Goal: Task Accomplishment & Management: Manage account settings

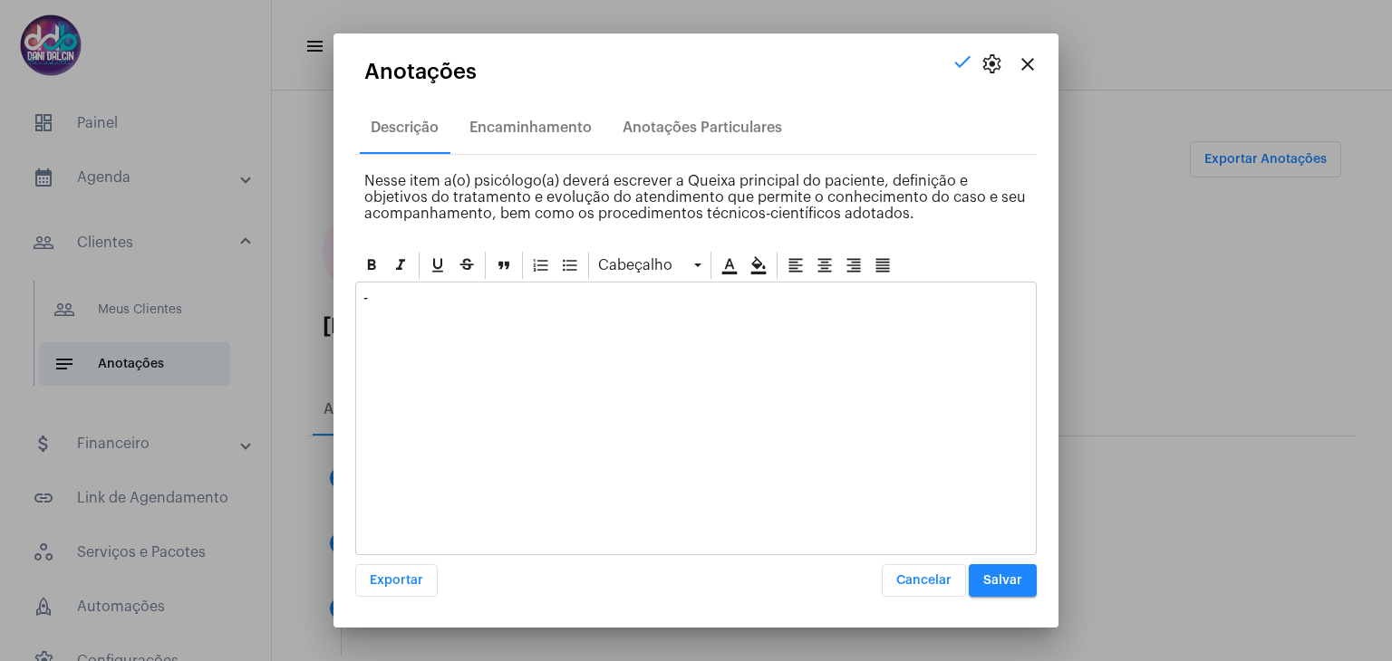
scroll to position [538, 0]
click at [1037, 65] on mat-icon "close" at bounding box center [1028, 64] width 22 height 22
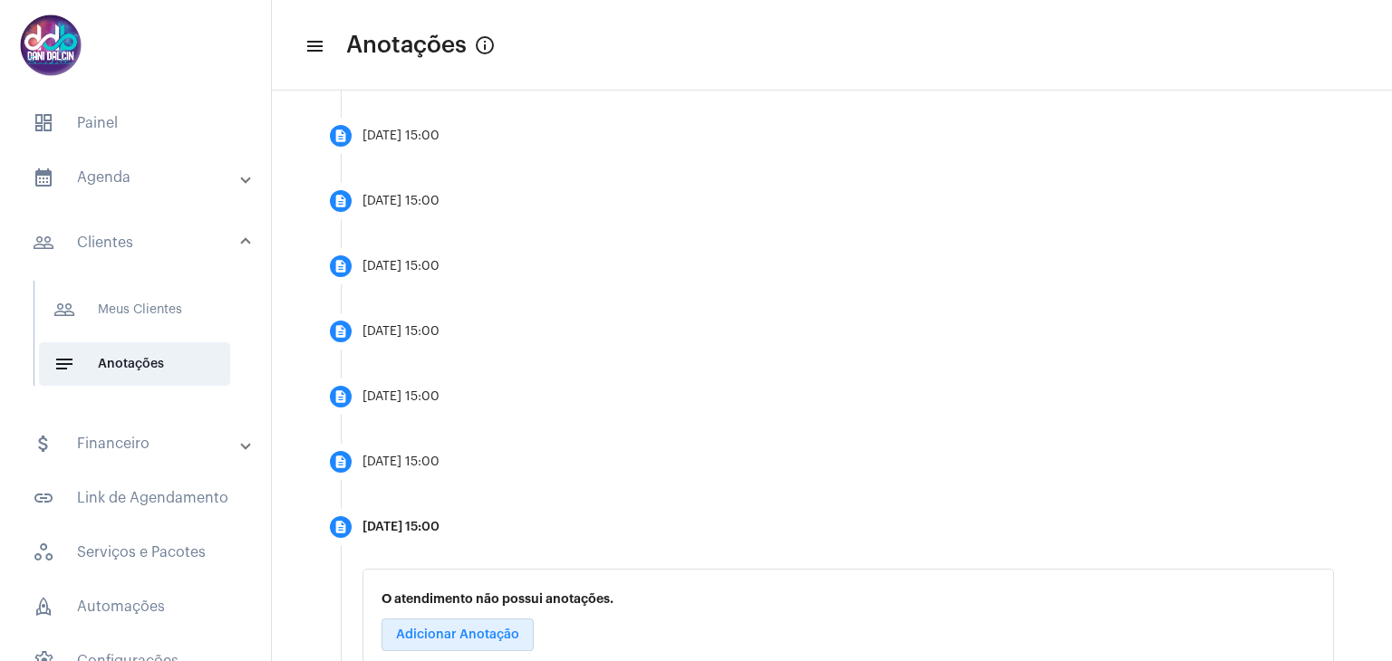
click at [184, 182] on mat-panel-title "calendar_month_outlined Agenda" at bounding box center [137, 178] width 209 height 22
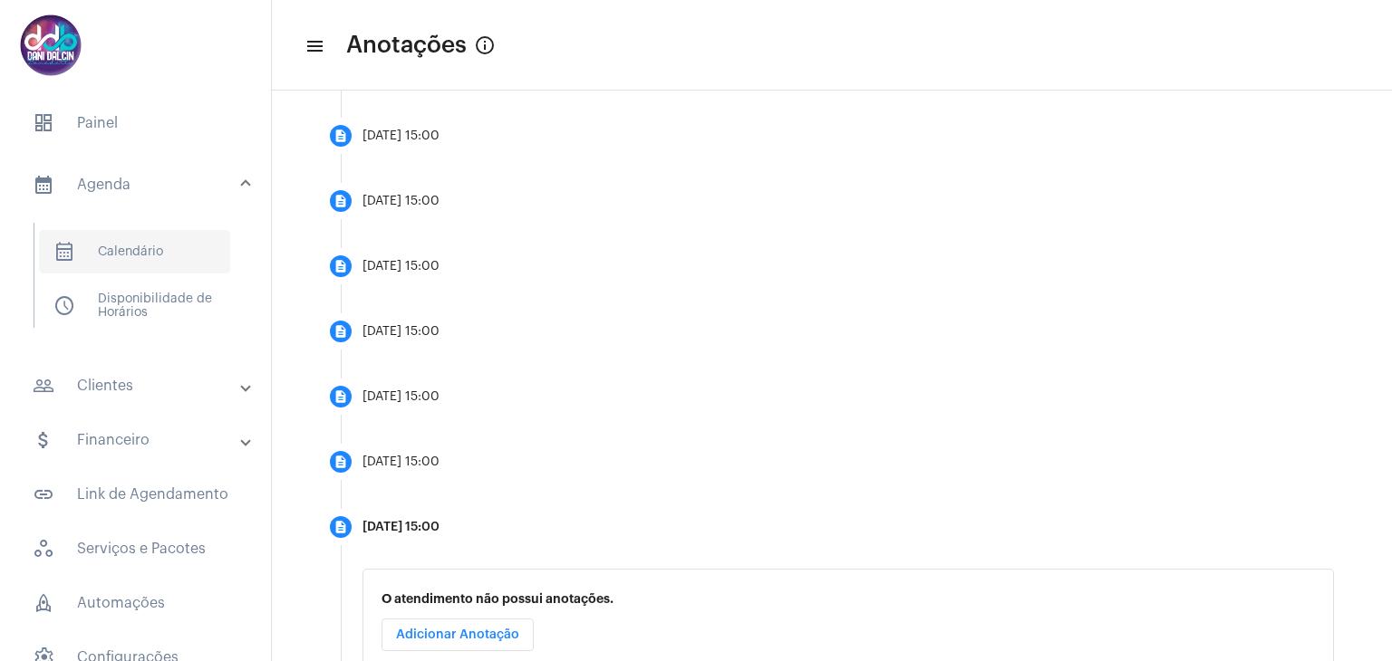
click at [163, 252] on span "calendar_month_outlined Calendário" at bounding box center [134, 251] width 191 height 43
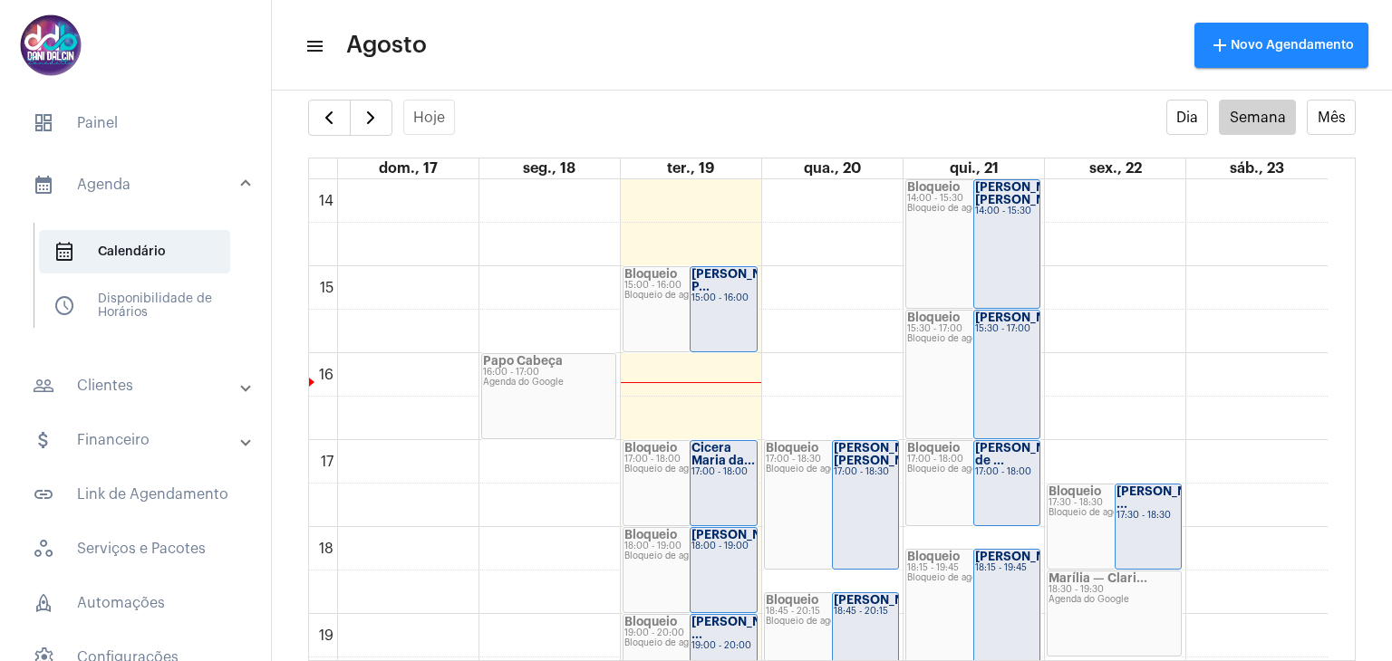
scroll to position [1247, 0]
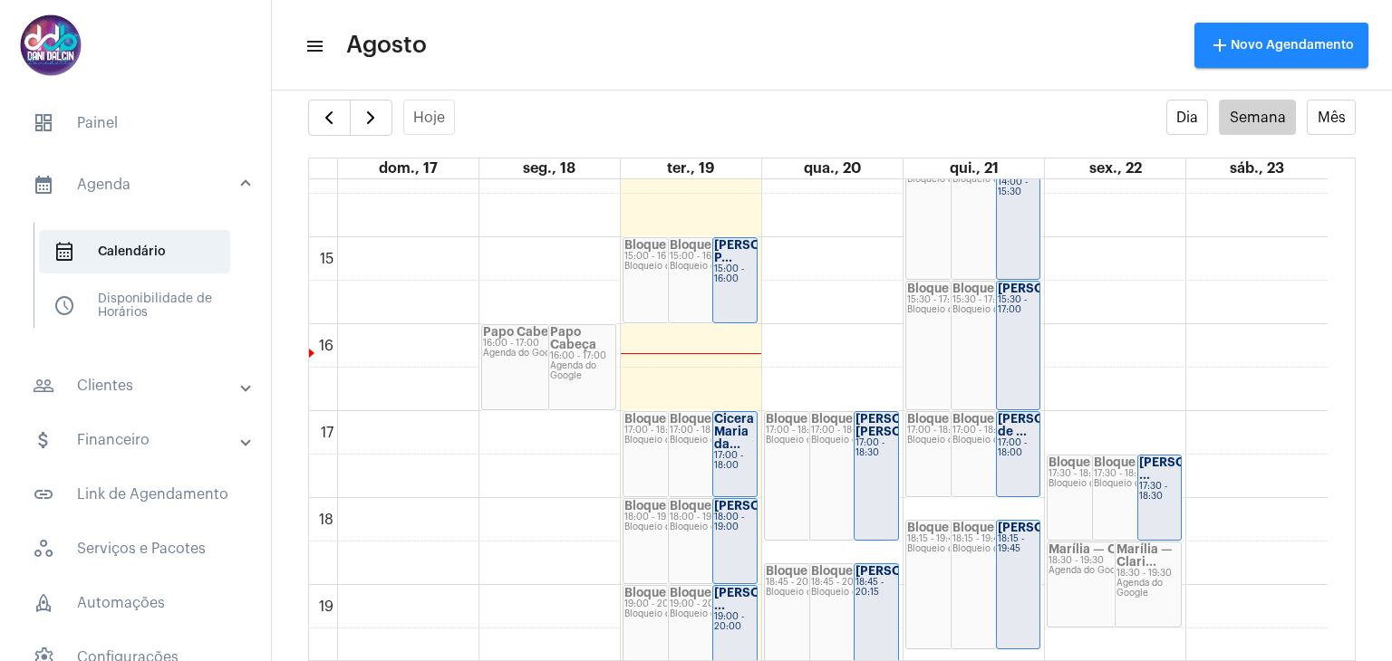
click at [731, 262] on strong "[PERSON_NAME] P..." at bounding box center [764, 251] width 101 height 24
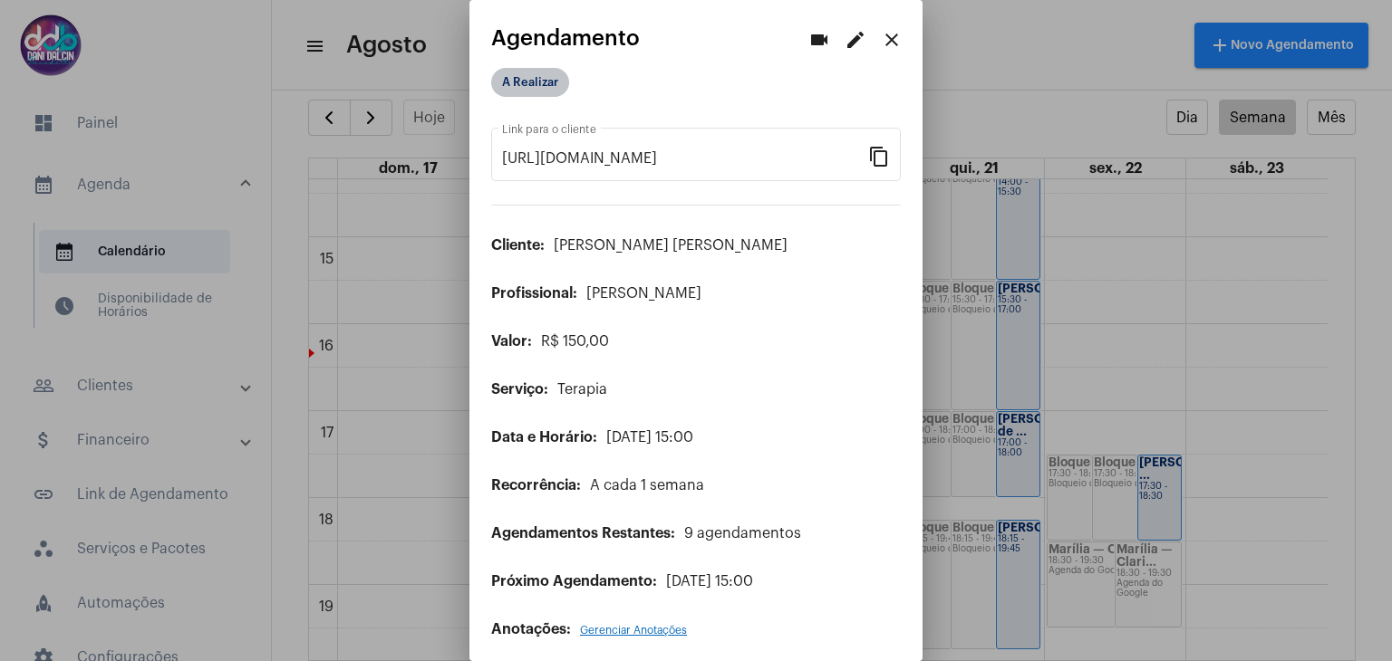
click at [533, 86] on mat-chip "A Realizar" at bounding box center [530, 82] width 78 height 29
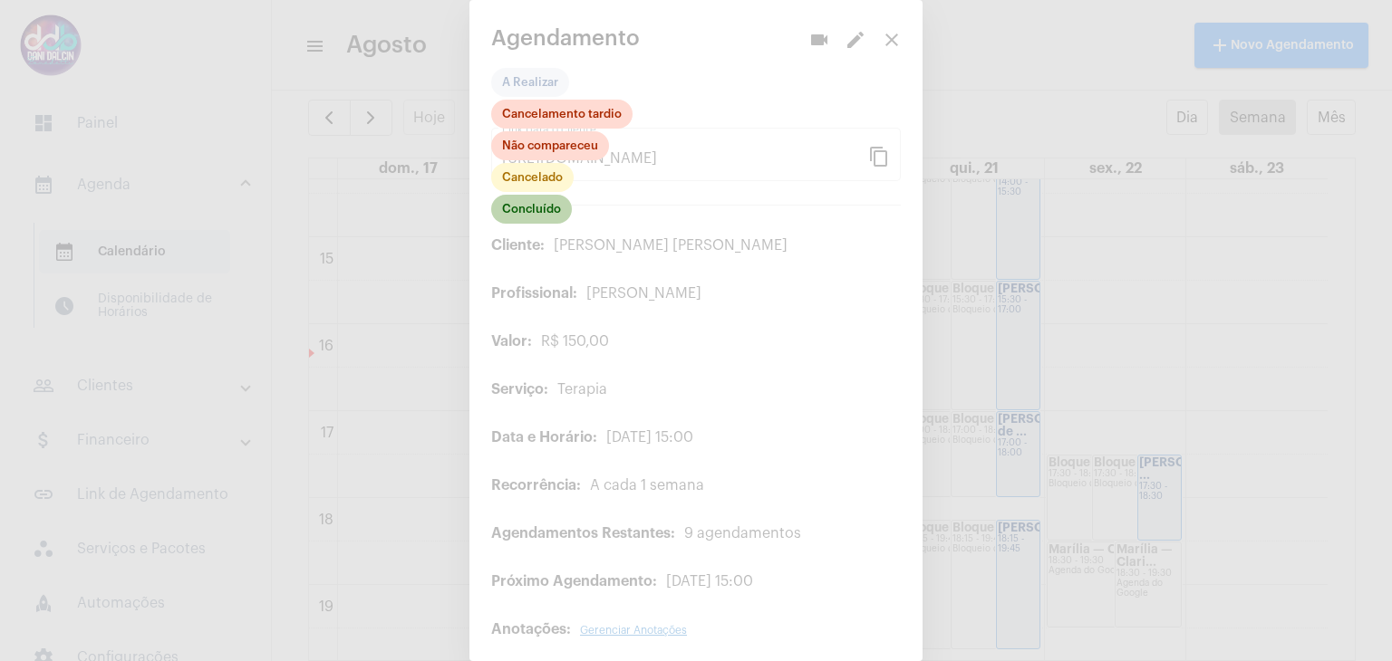
click at [527, 215] on mat-chip "Concluído" at bounding box center [531, 209] width 81 height 29
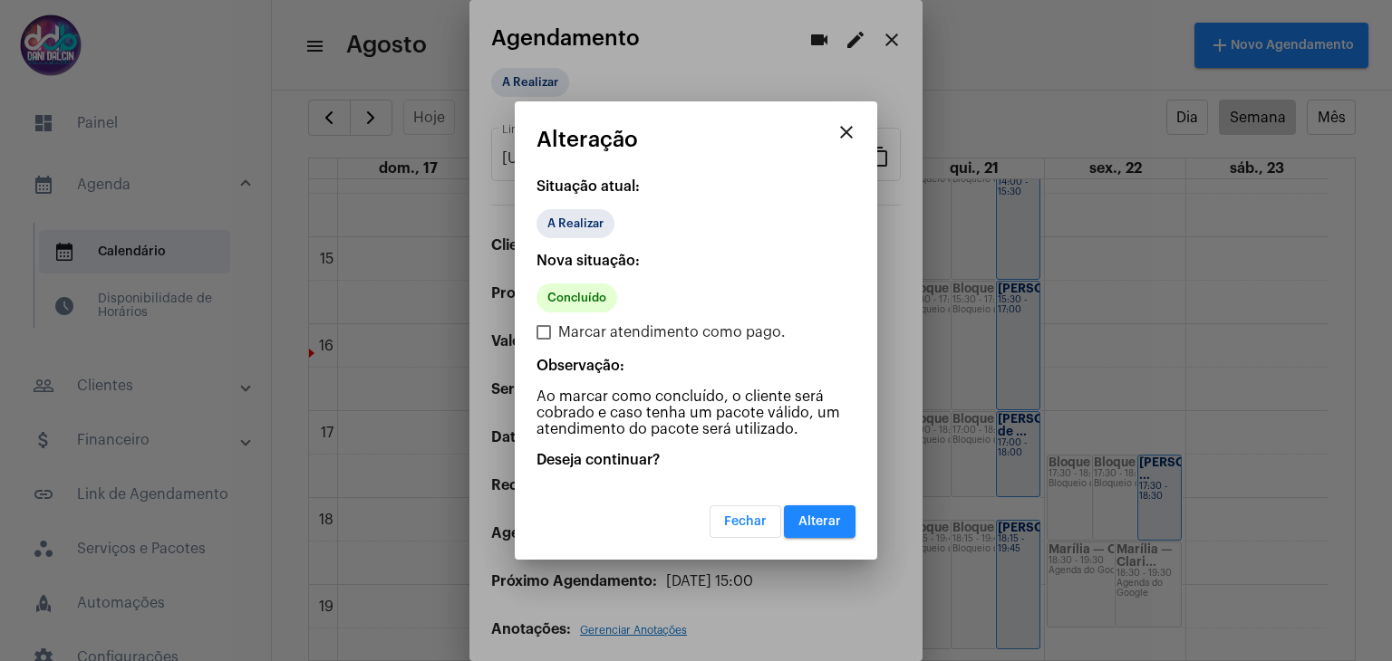
click at [815, 522] on span "Alterar" at bounding box center [819, 522] width 43 height 13
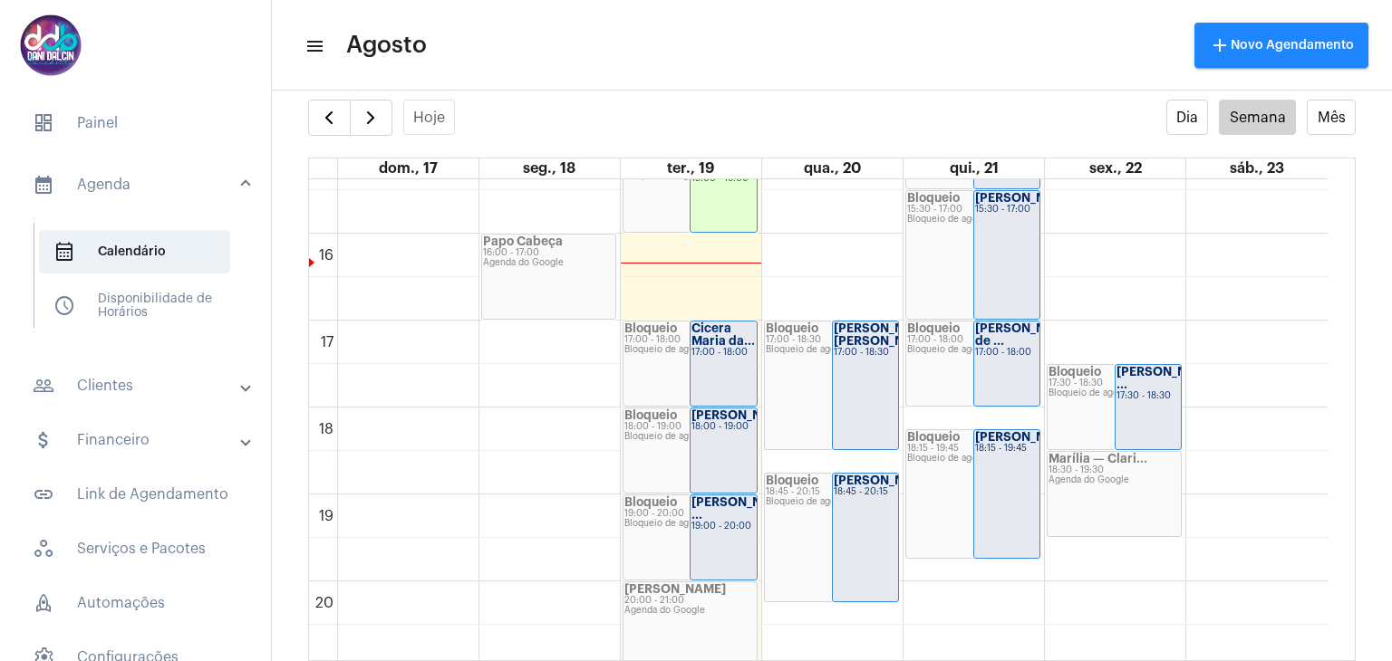
scroll to position [1428, 0]
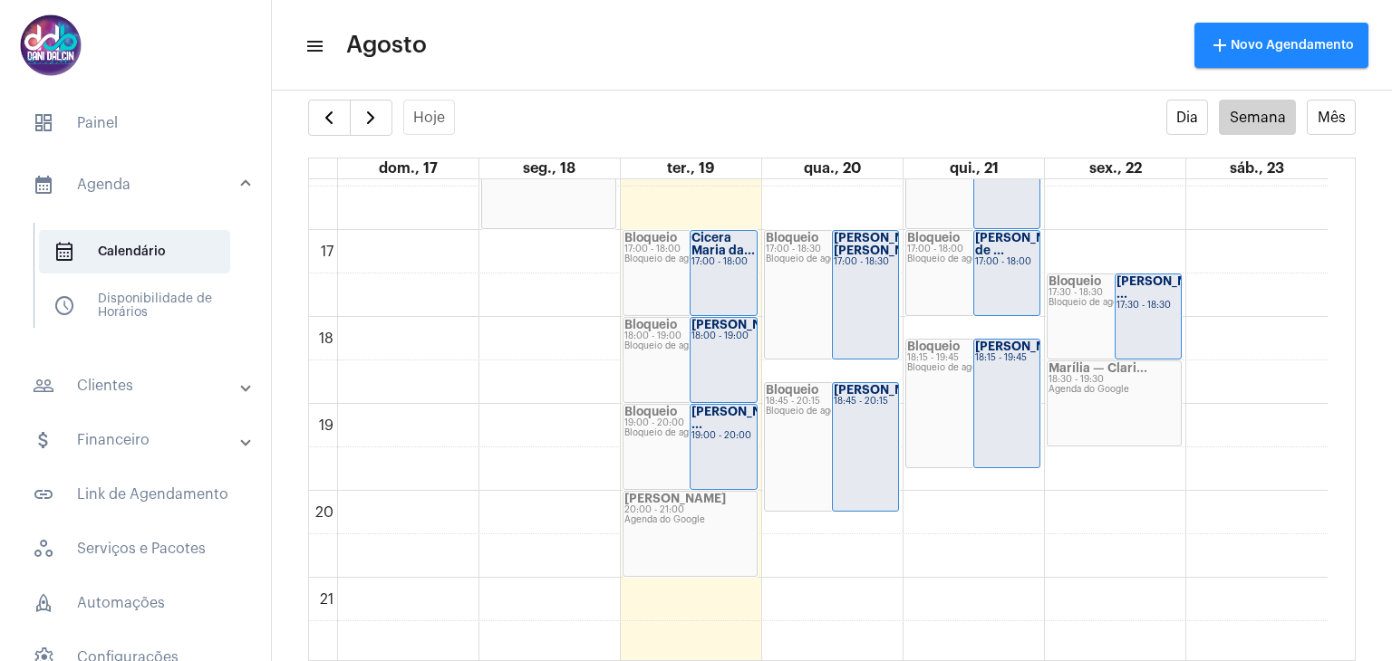
click at [719, 433] on div "19:00 - 20:00" at bounding box center [723, 436] width 64 height 10
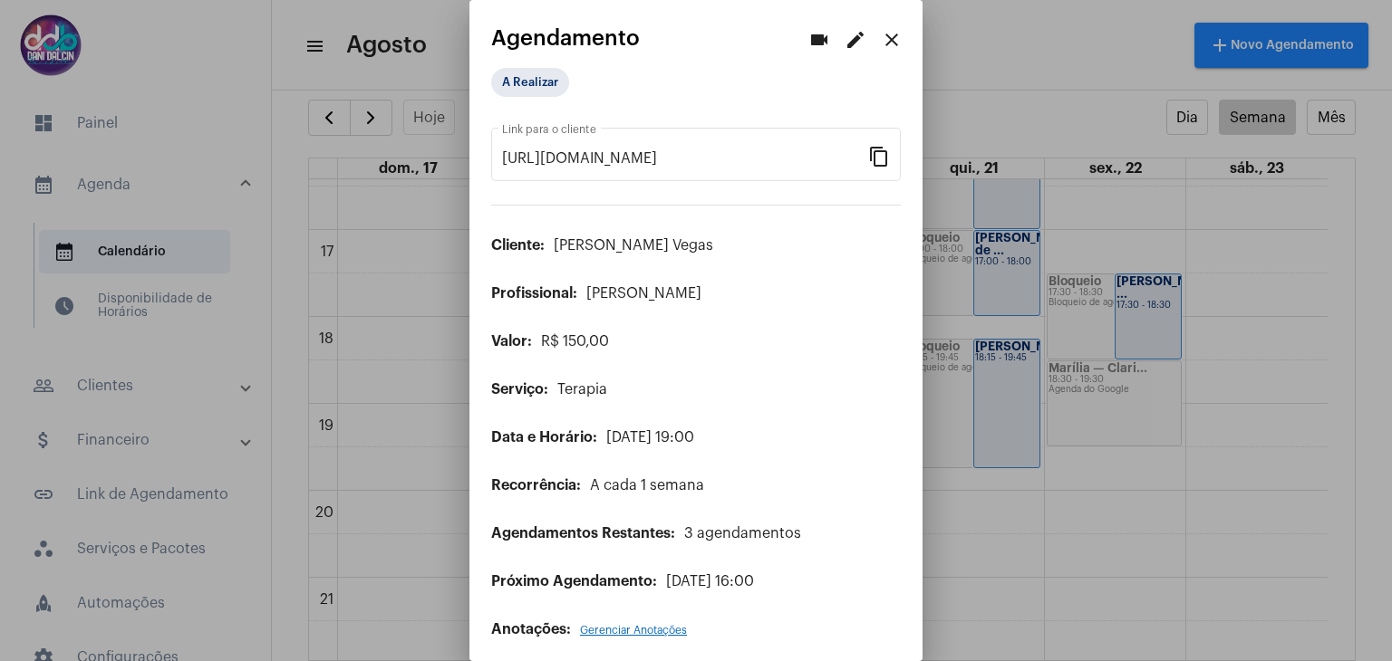
click at [844, 43] on mat-icon "edit" at bounding box center [855, 40] width 22 height 22
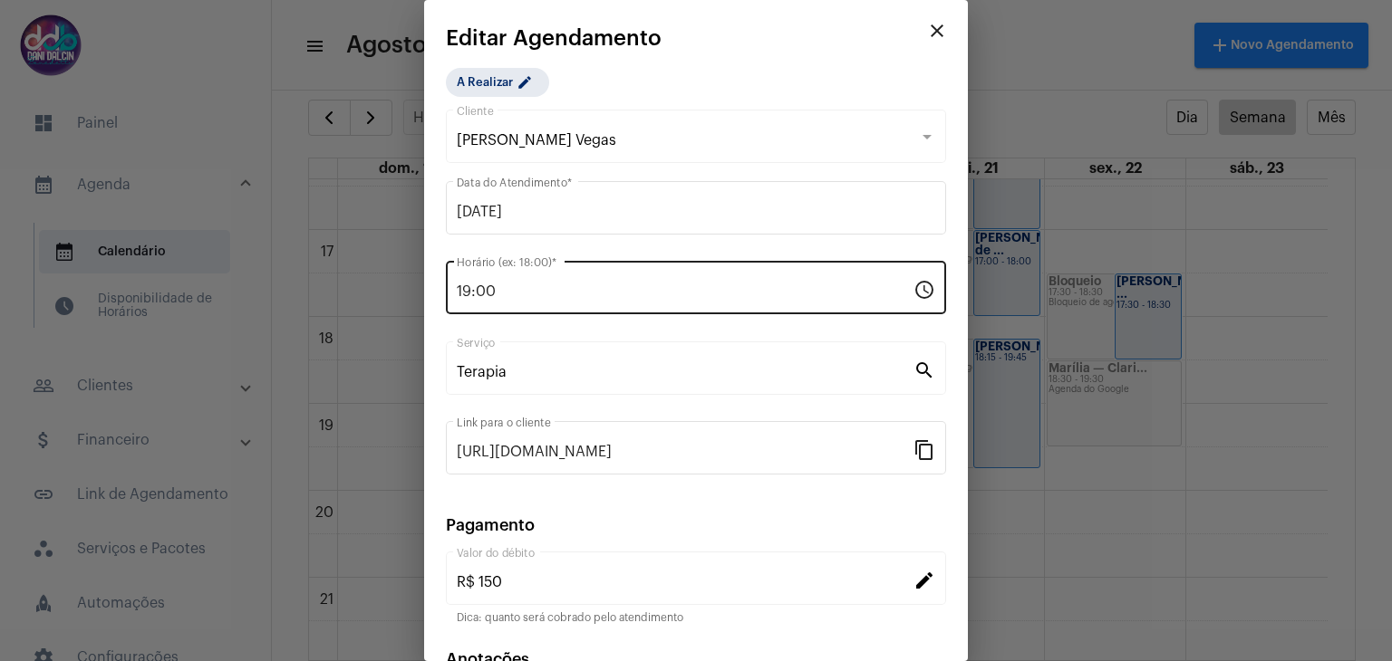
click at [532, 291] on input "19:00" at bounding box center [685, 292] width 457 height 16
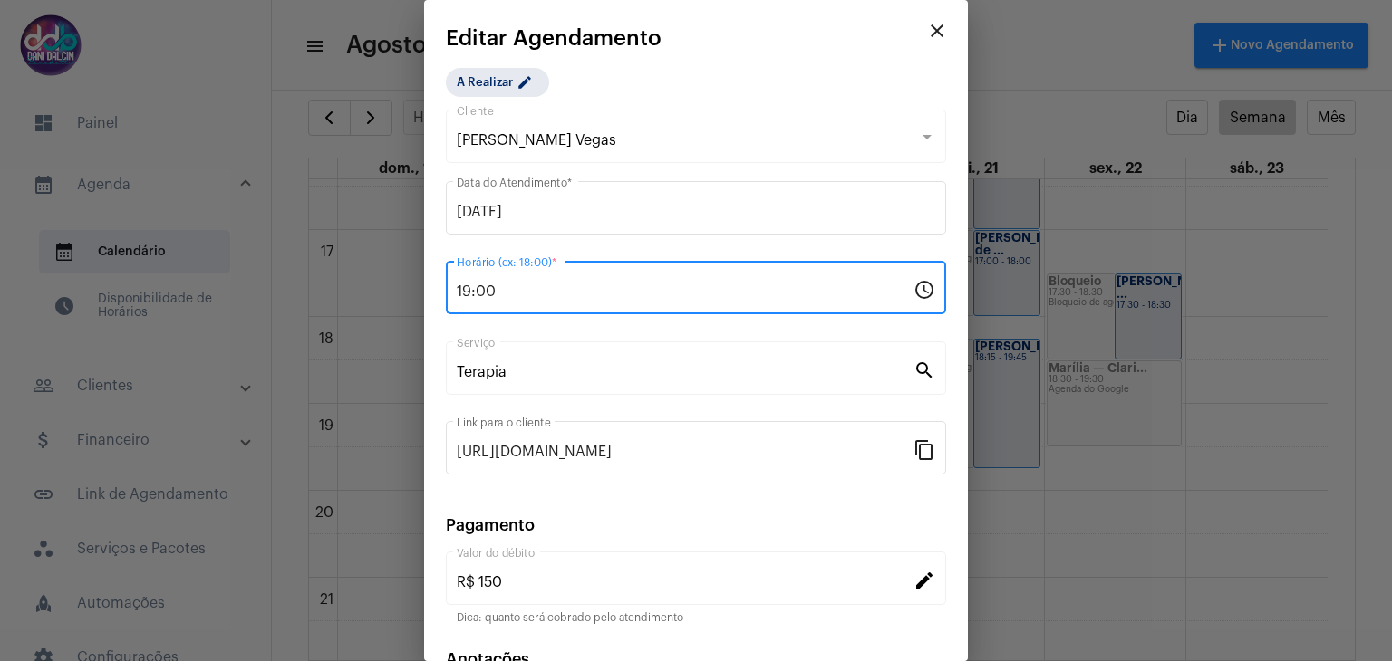
click at [532, 291] on input "19:00" at bounding box center [685, 292] width 457 height 16
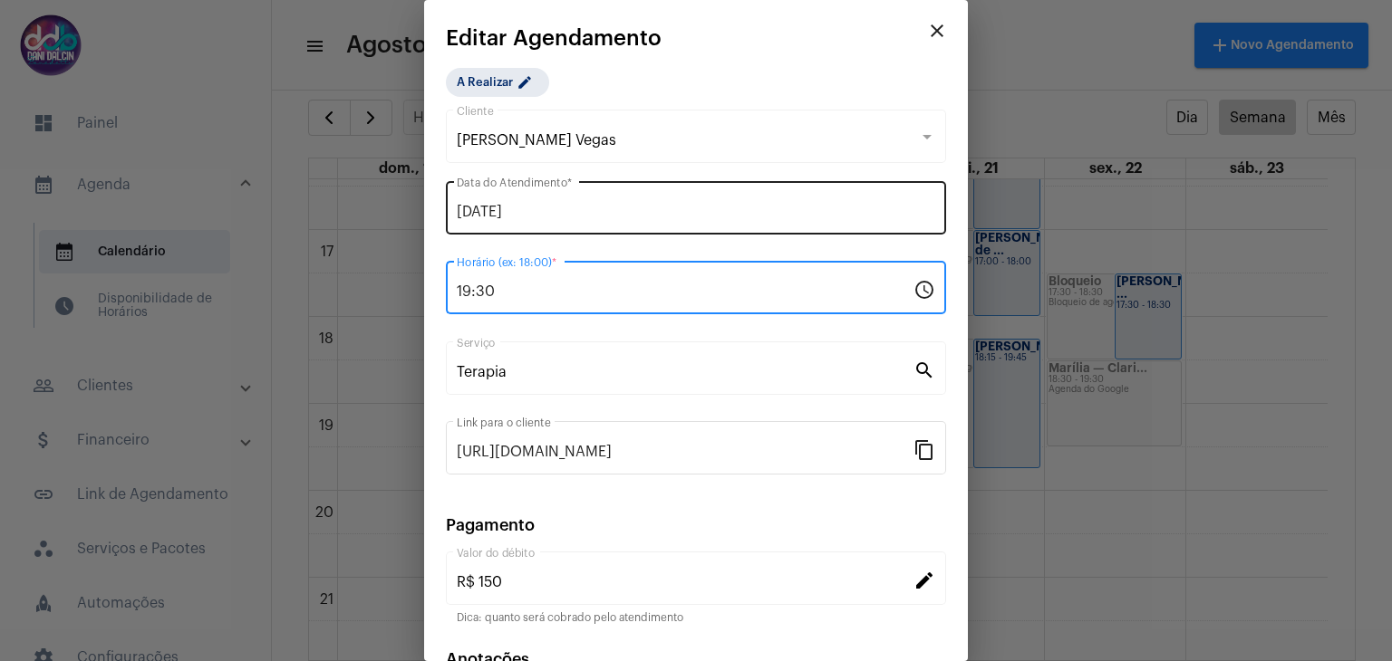
type input "19:30"
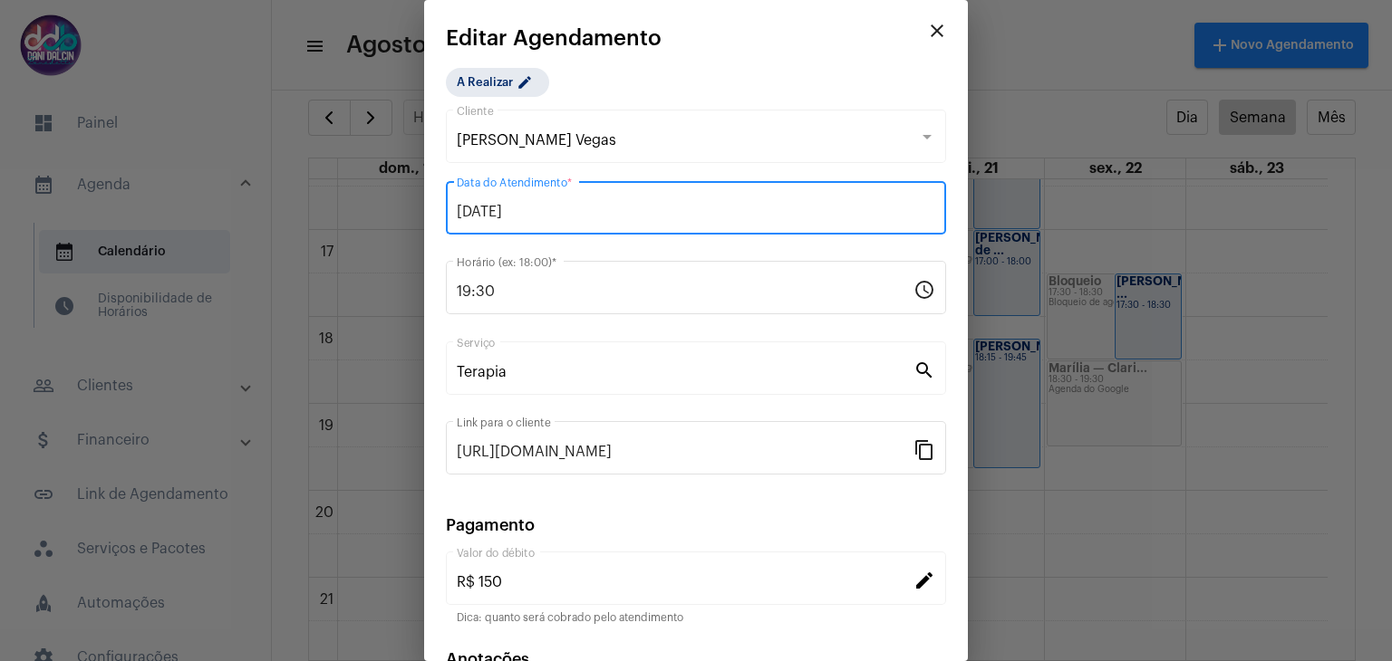
click at [542, 215] on input "[DATE]" at bounding box center [696, 212] width 478 height 16
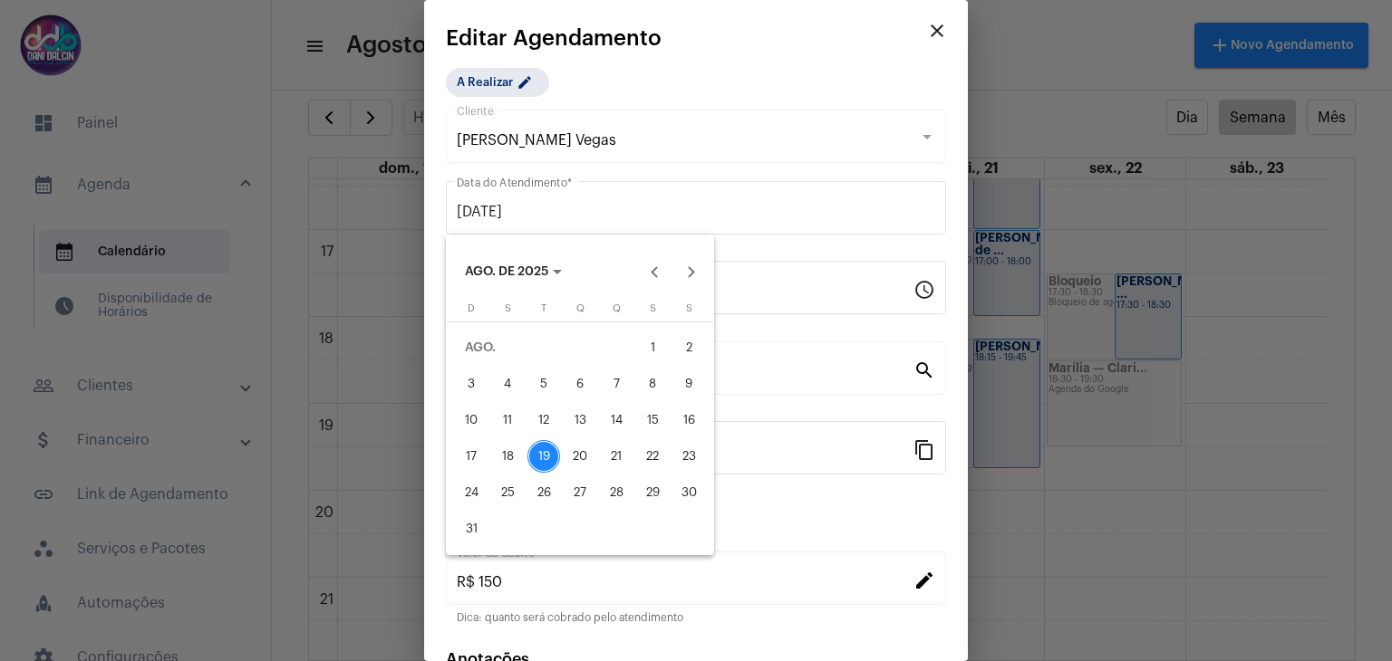
click at [609, 455] on div "21" at bounding box center [616, 456] width 33 height 33
type input "[DATE]"
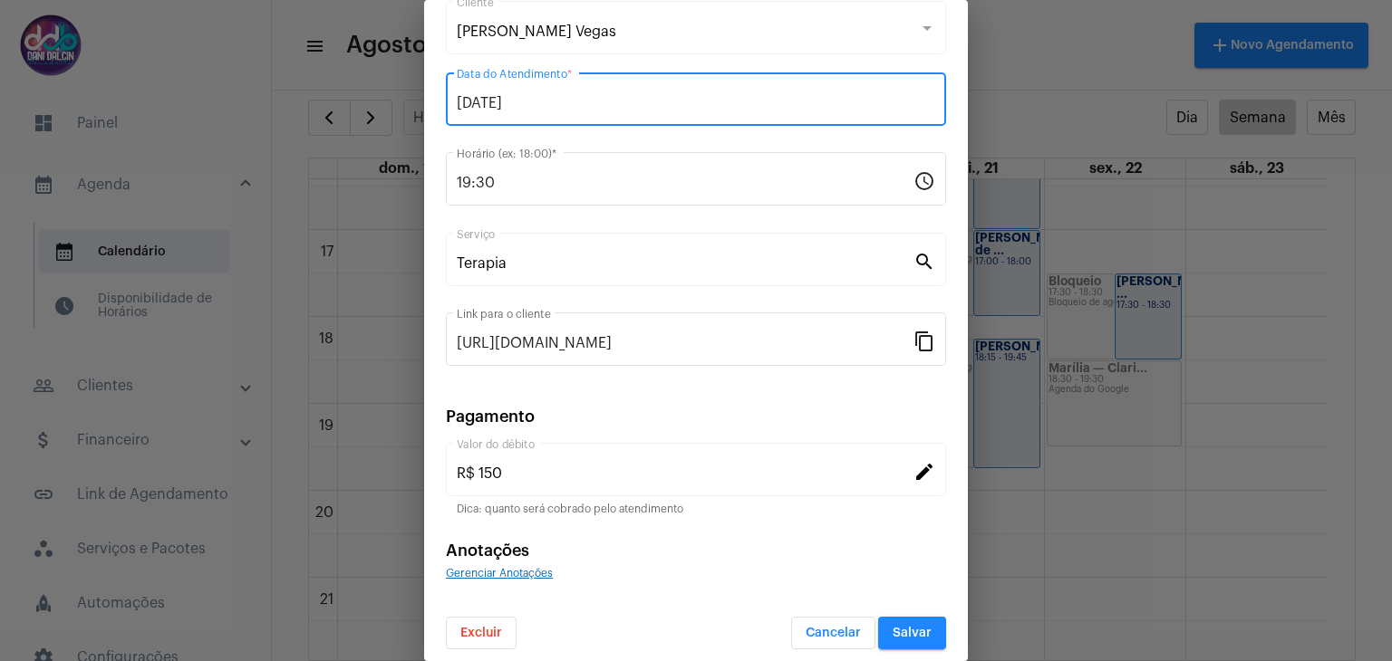
scroll to position [116, 0]
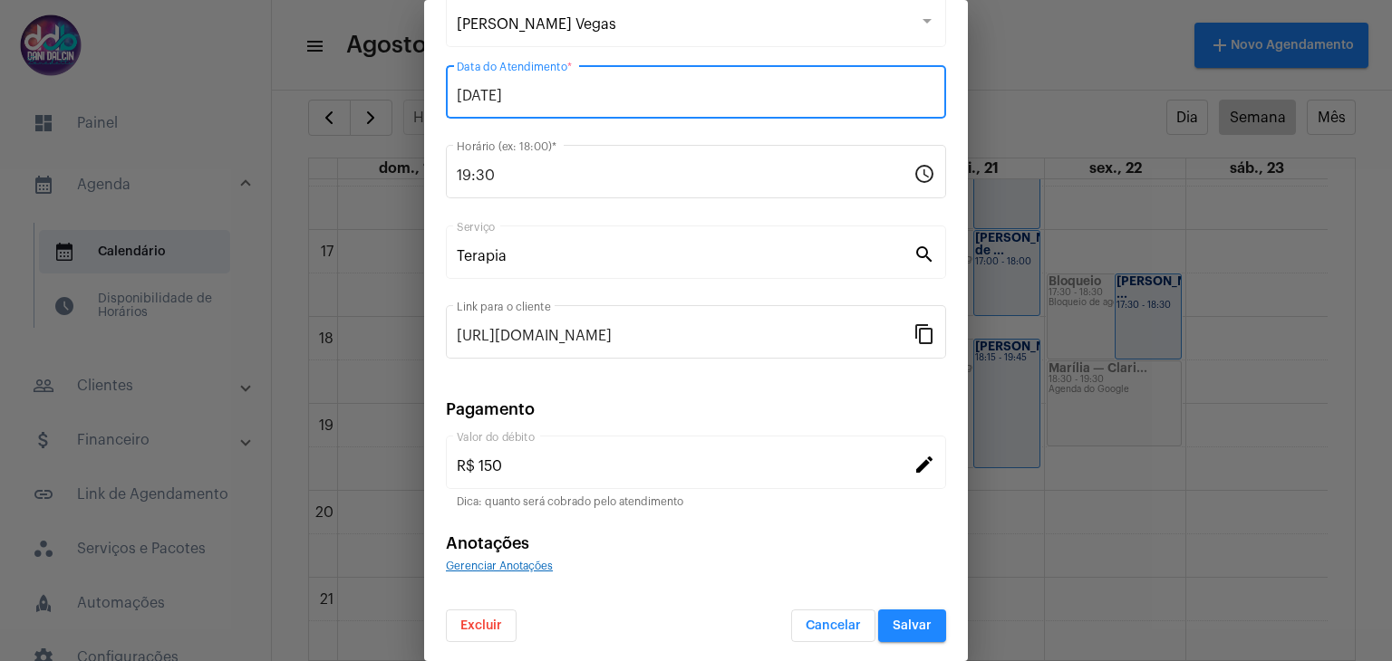
click at [892, 620] on span "Salvar" at bounding box center [911, 626] width 39 height 13
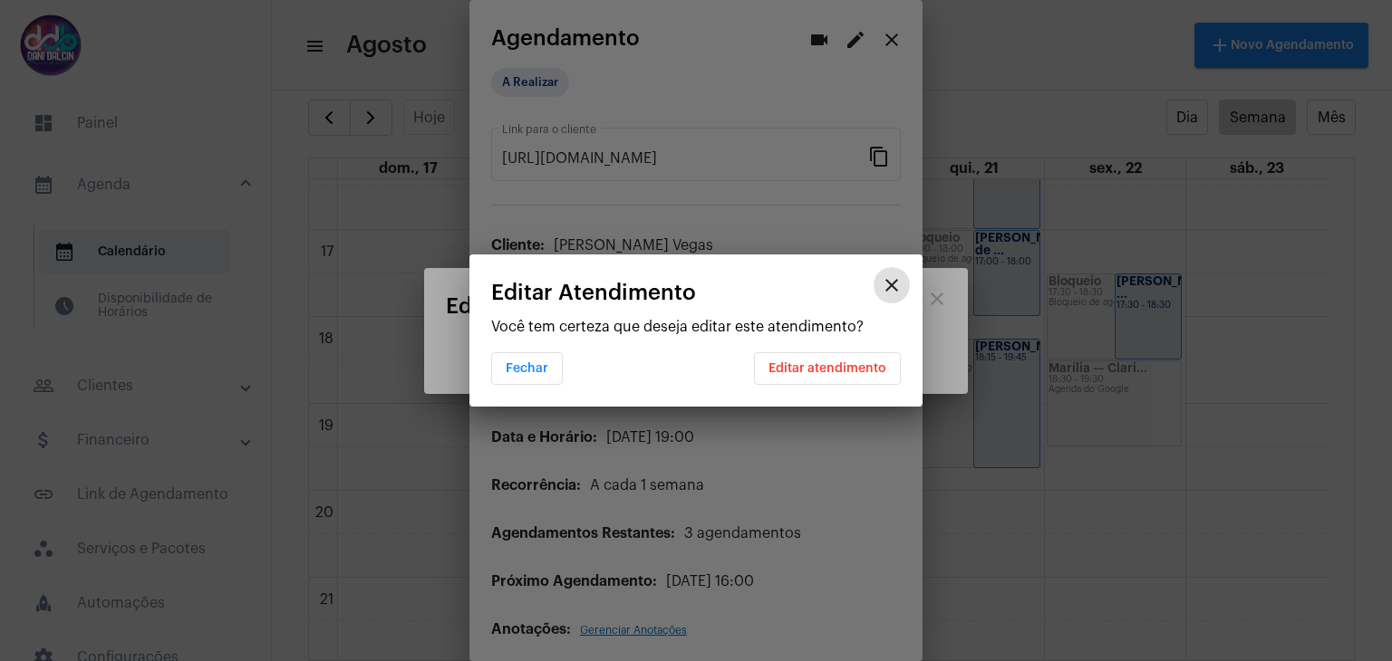
click at [835, 365] on span "Editar atendimento" at bounding box center [827, 368] width 118 height 13
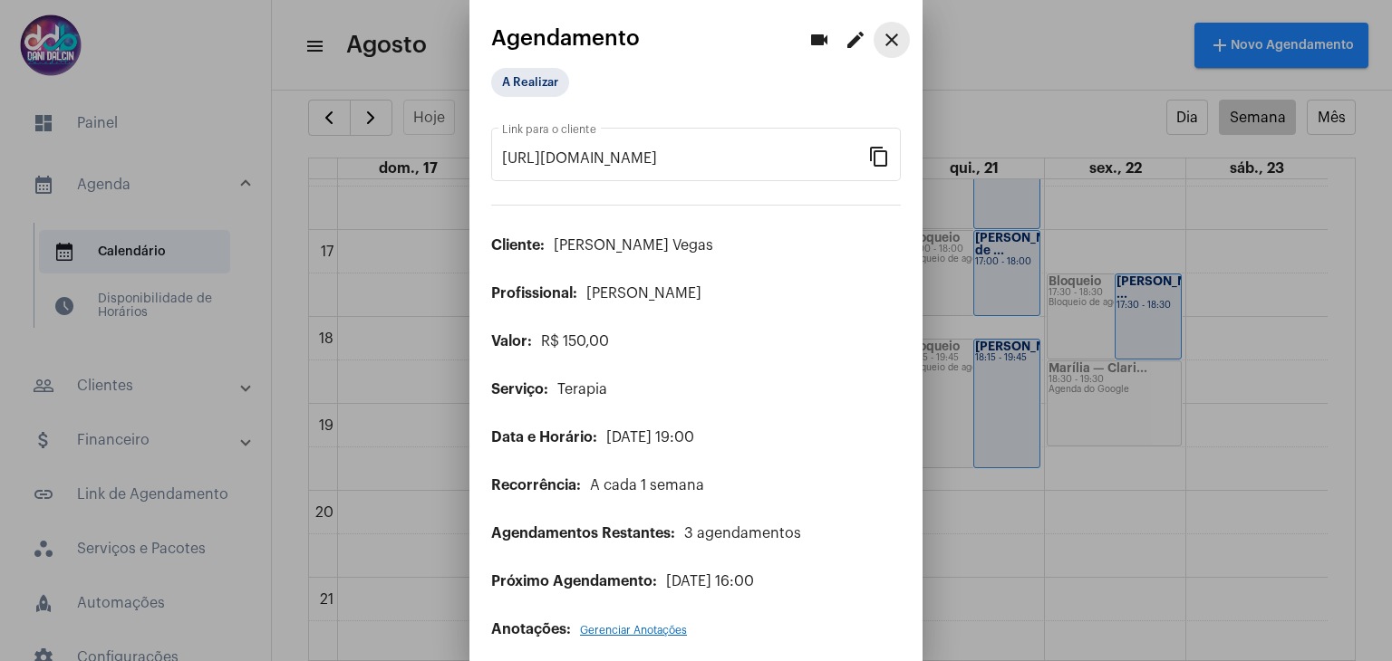
click at [881, 41] on mat-icon "close" at bounding box center [892, 40] width 22 height 22
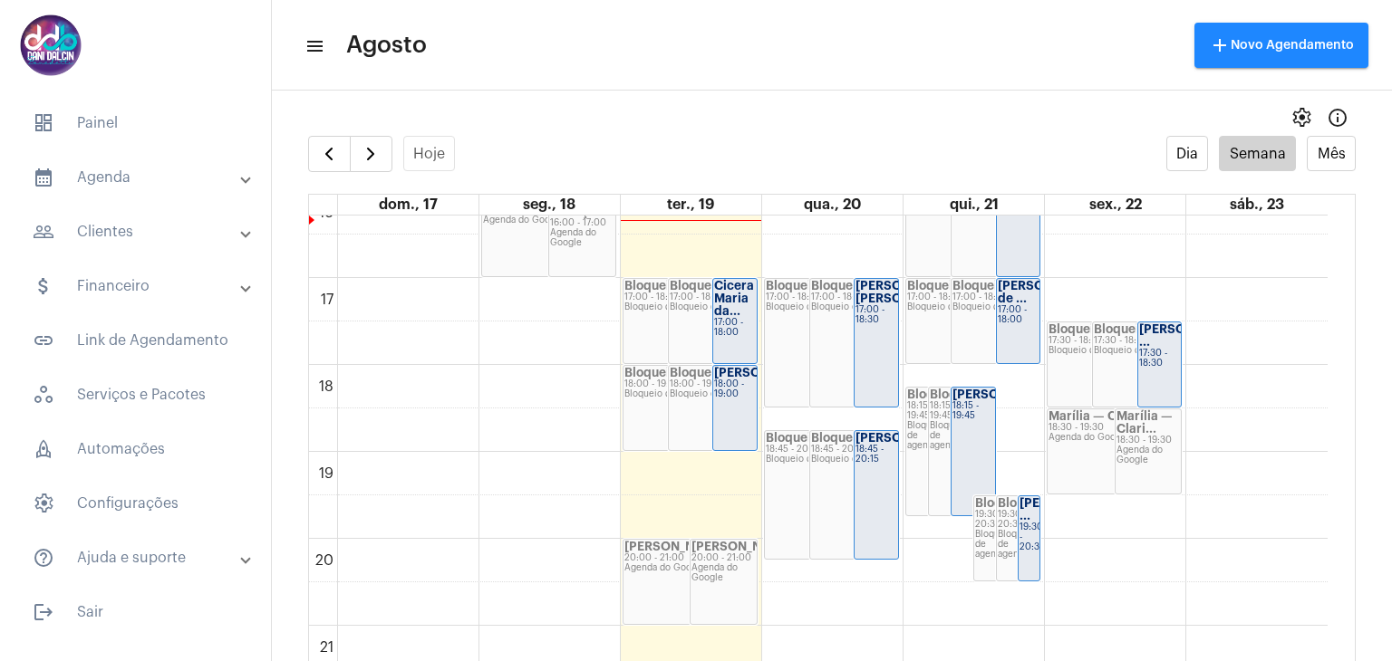
scroll to position [1430, 0]
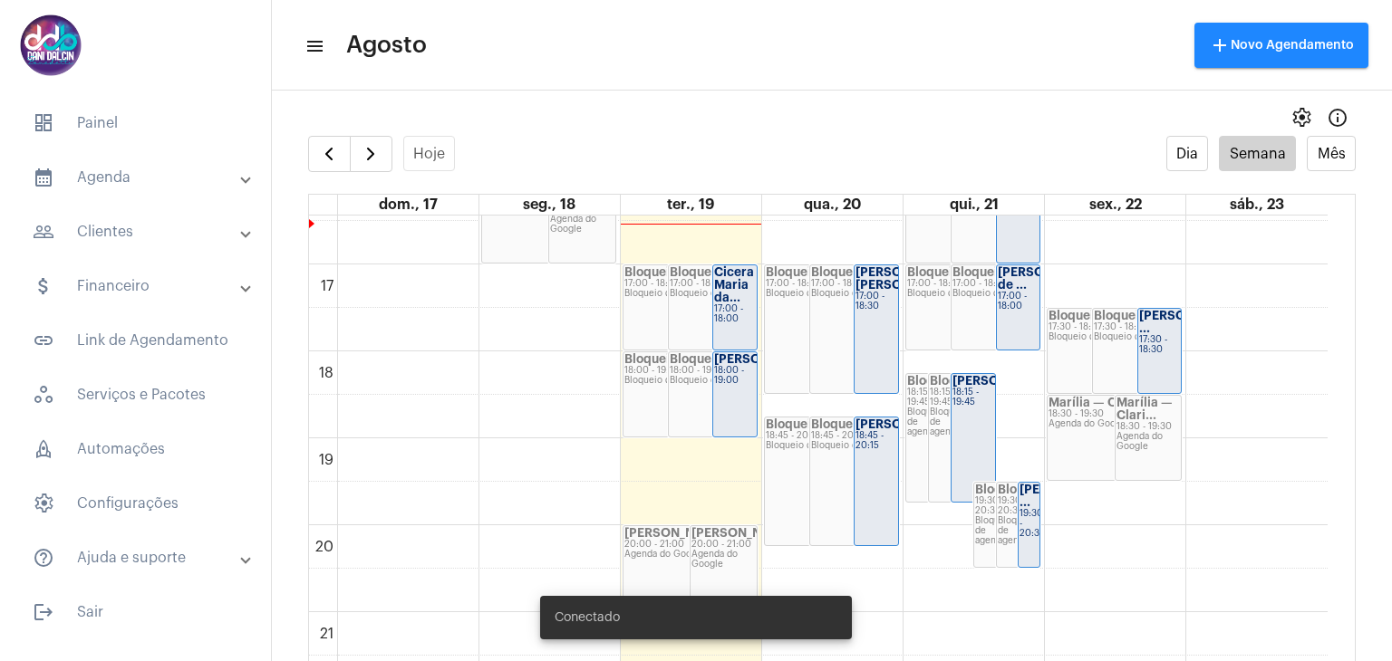
click at [746, 302] on div "Cicera Maria da..." at bounding box center [735, 285] width 42 height 38
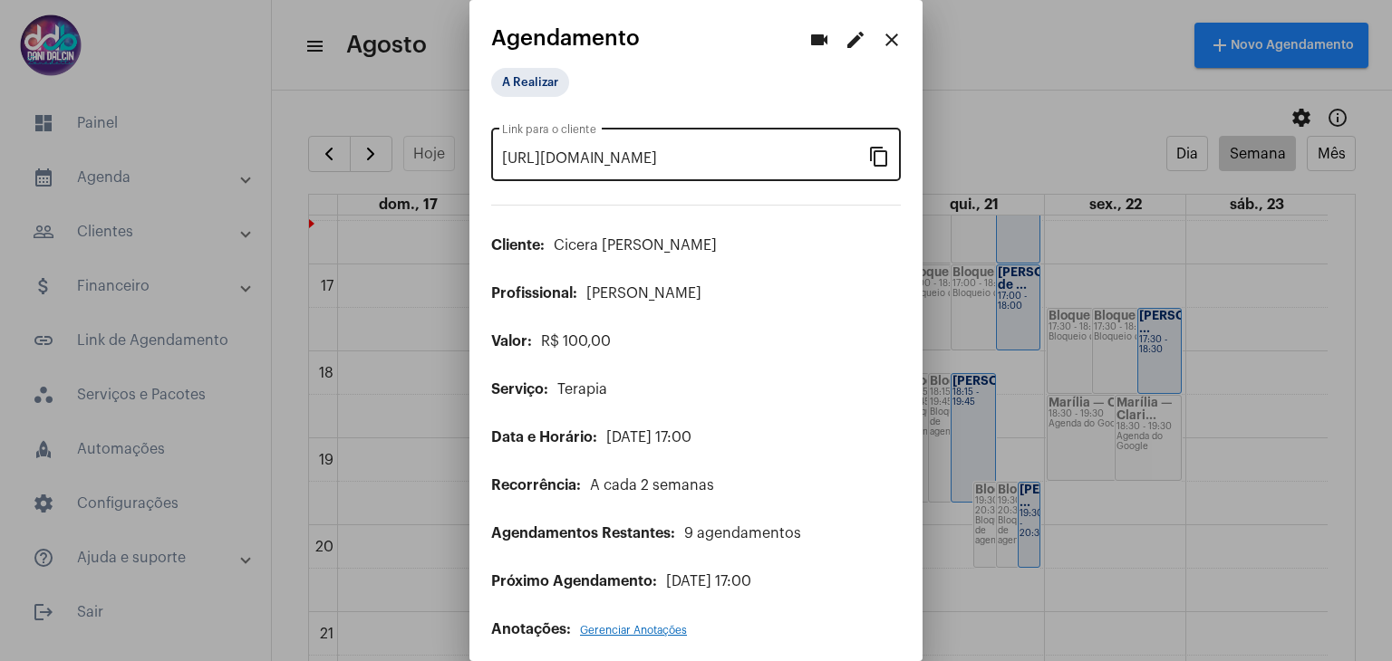
click at [868, 153] on mat-icon "content_copy" at bounding box center [879, 156] width 22 height 22
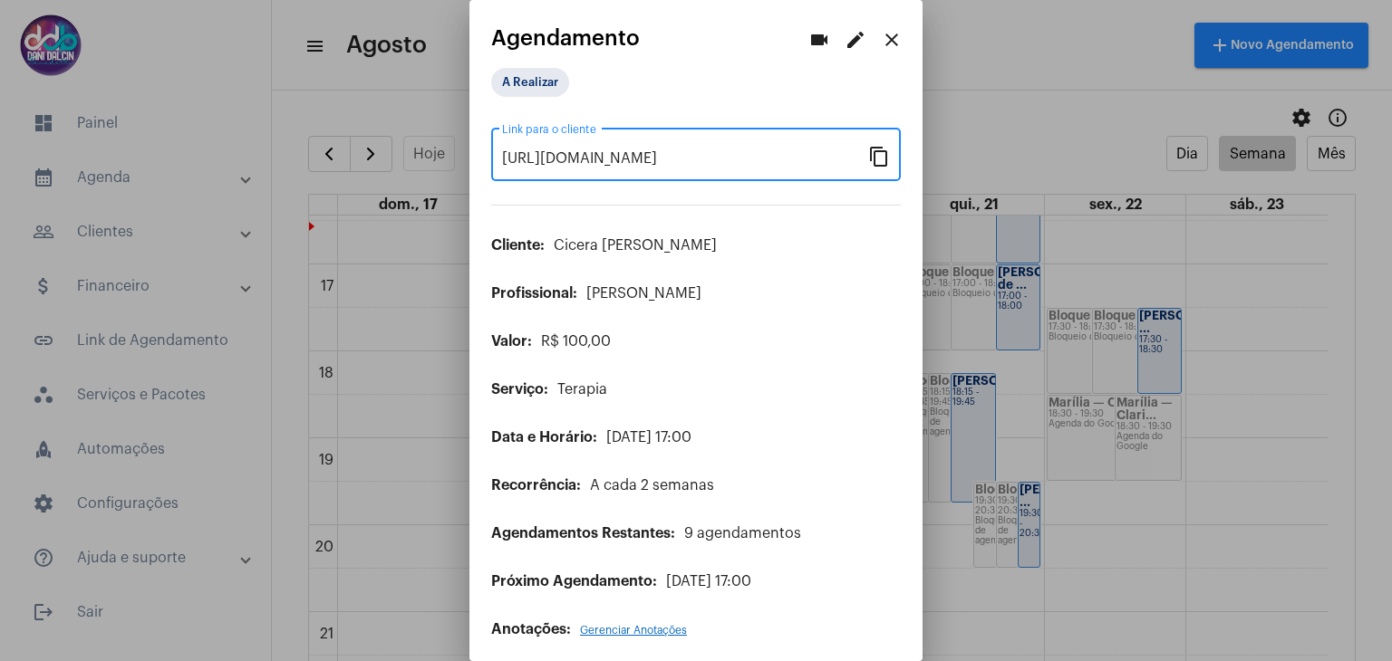
click at [844, 43] on mat-icon "edit" at bounding box center [855, 40] width 22 height 22
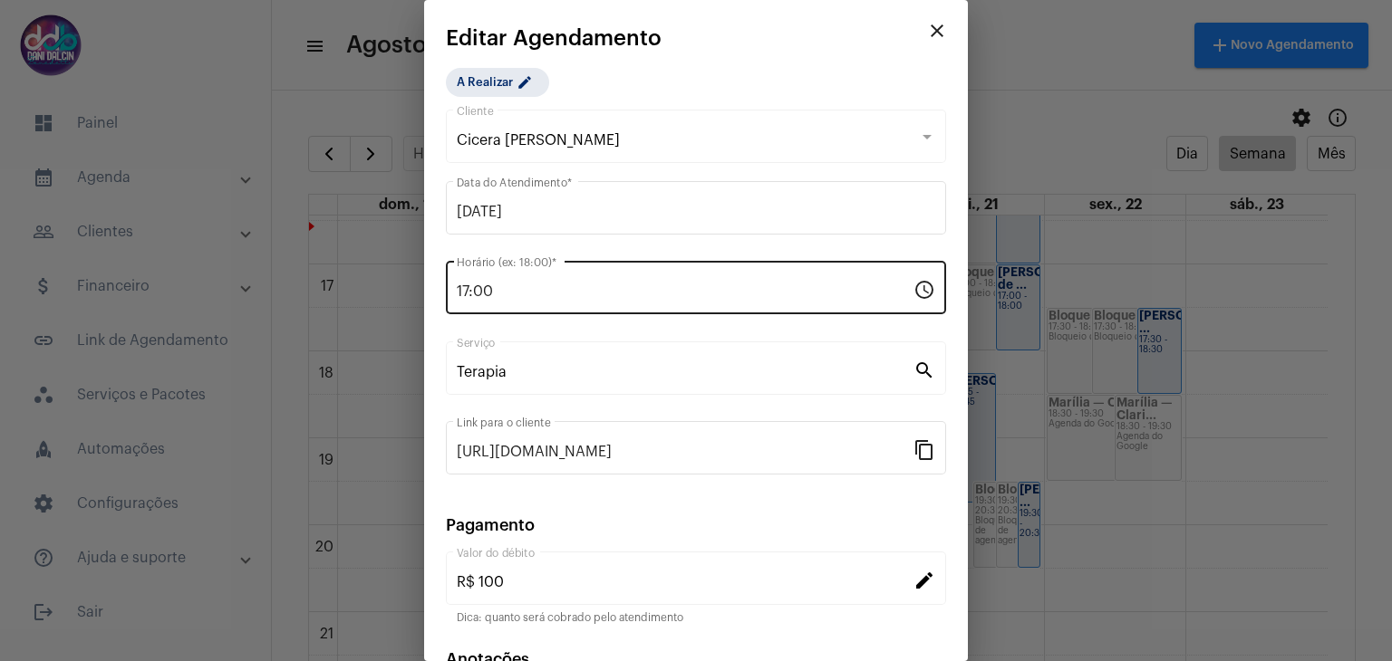
click at [521, 290] on input "17:00" at bounding box center [685, 292] width 457 height 16
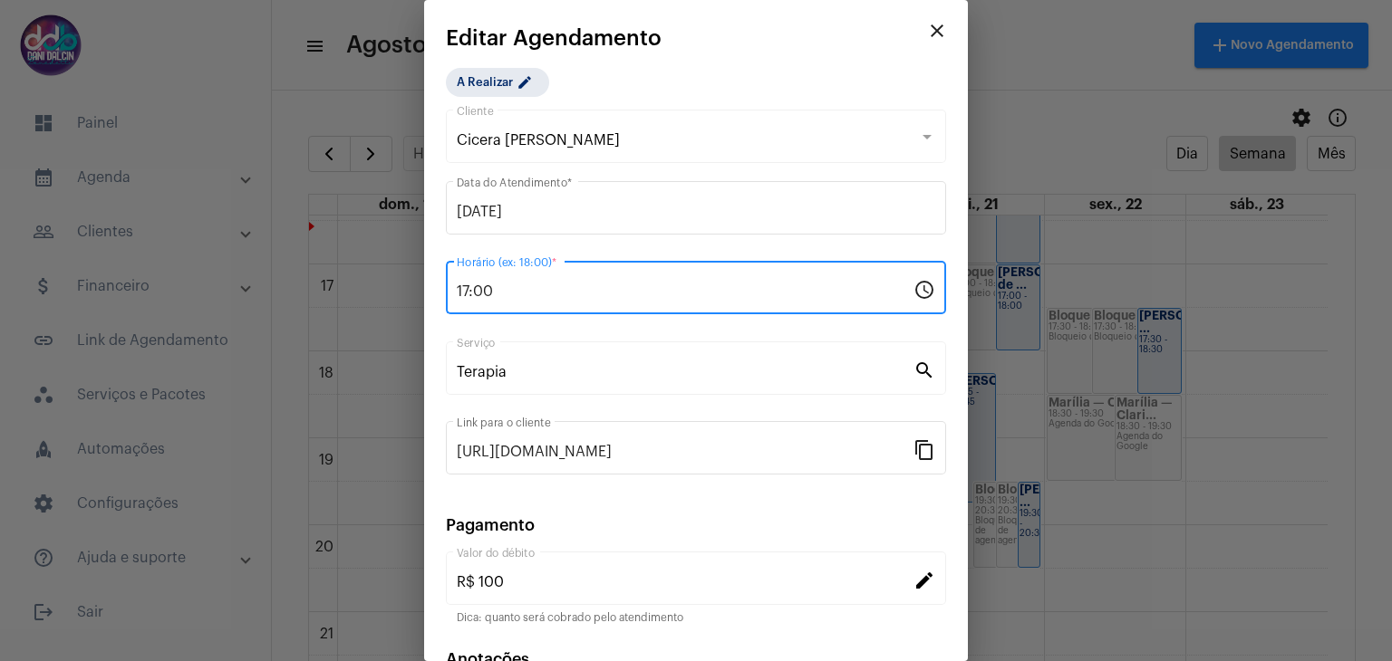
click at [521, 290] on input "17:00" at bounding box center [685, 292] width 457 height 16
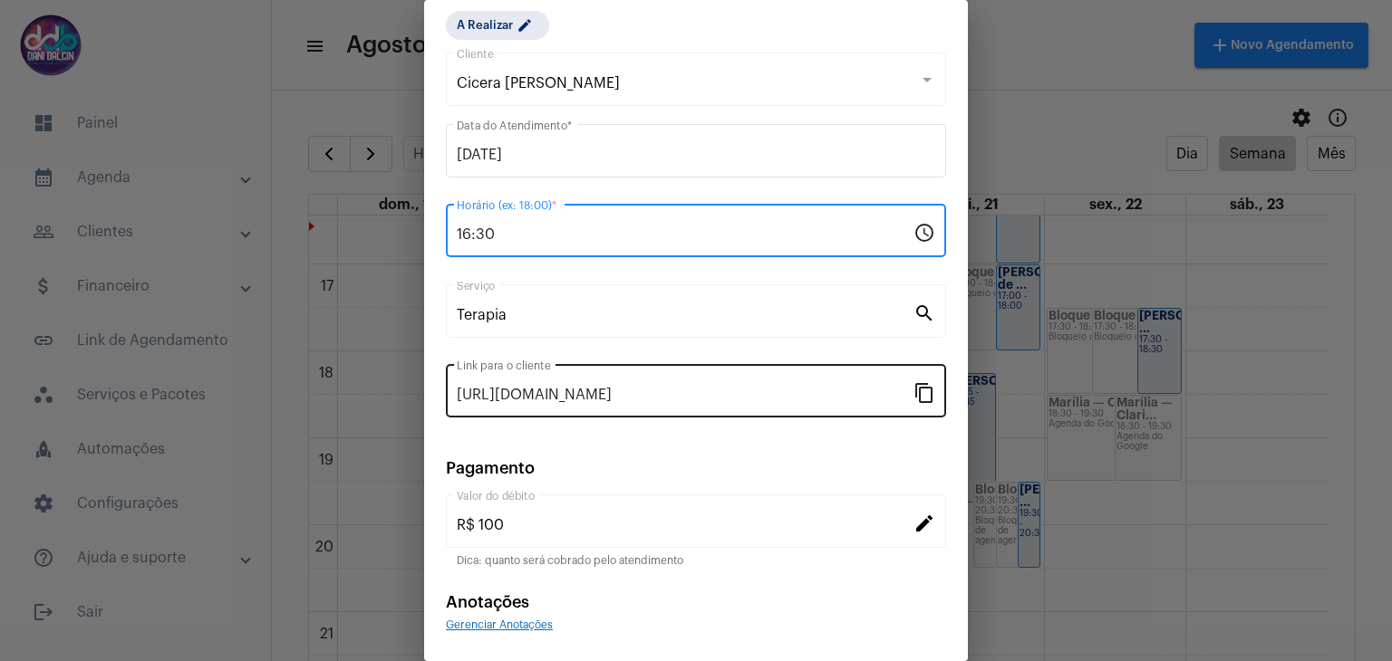
scroll to position [116, 0]
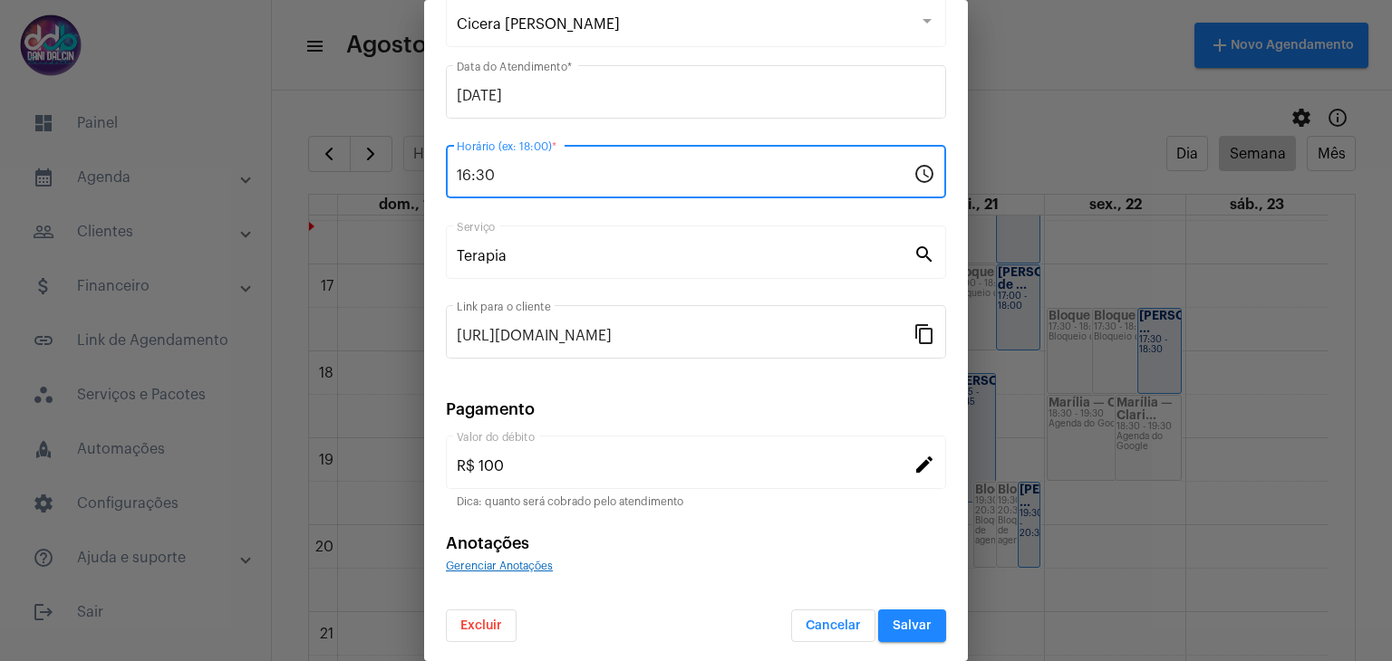
type input "16:30"
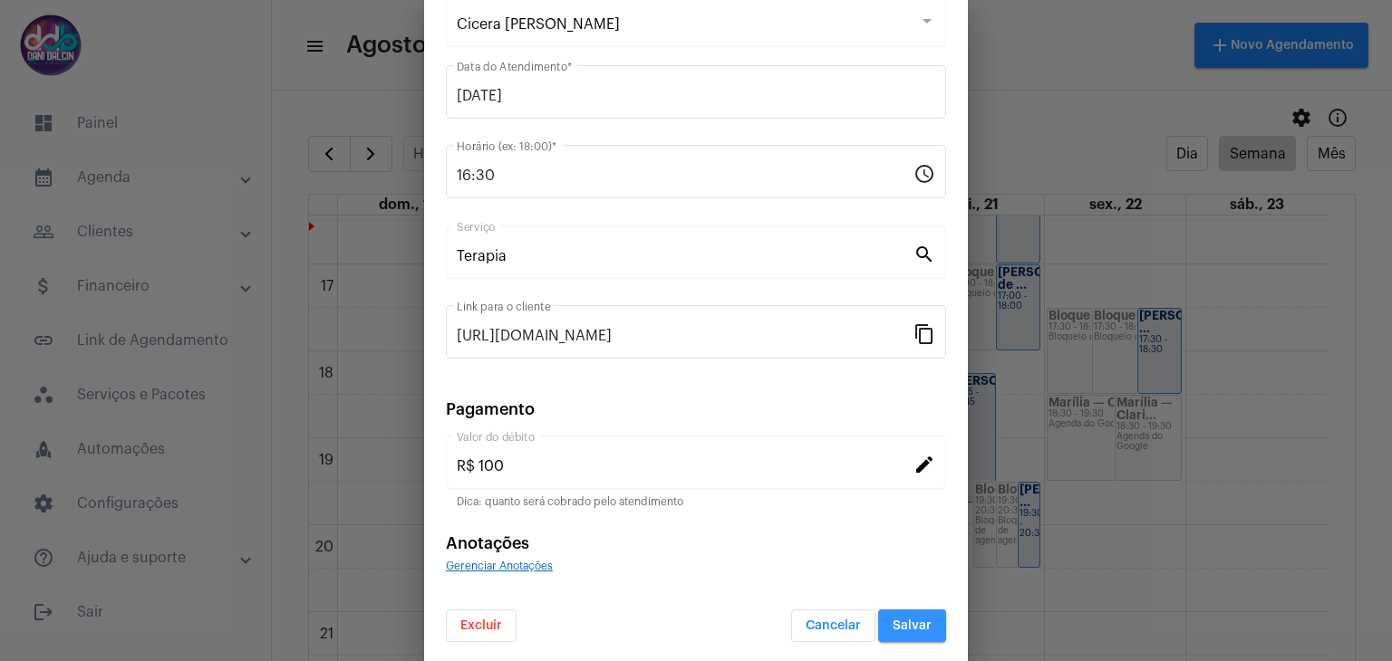
click at [892, 628] on span "Salvar" at bounding box center [911, 626] width 39 height 13
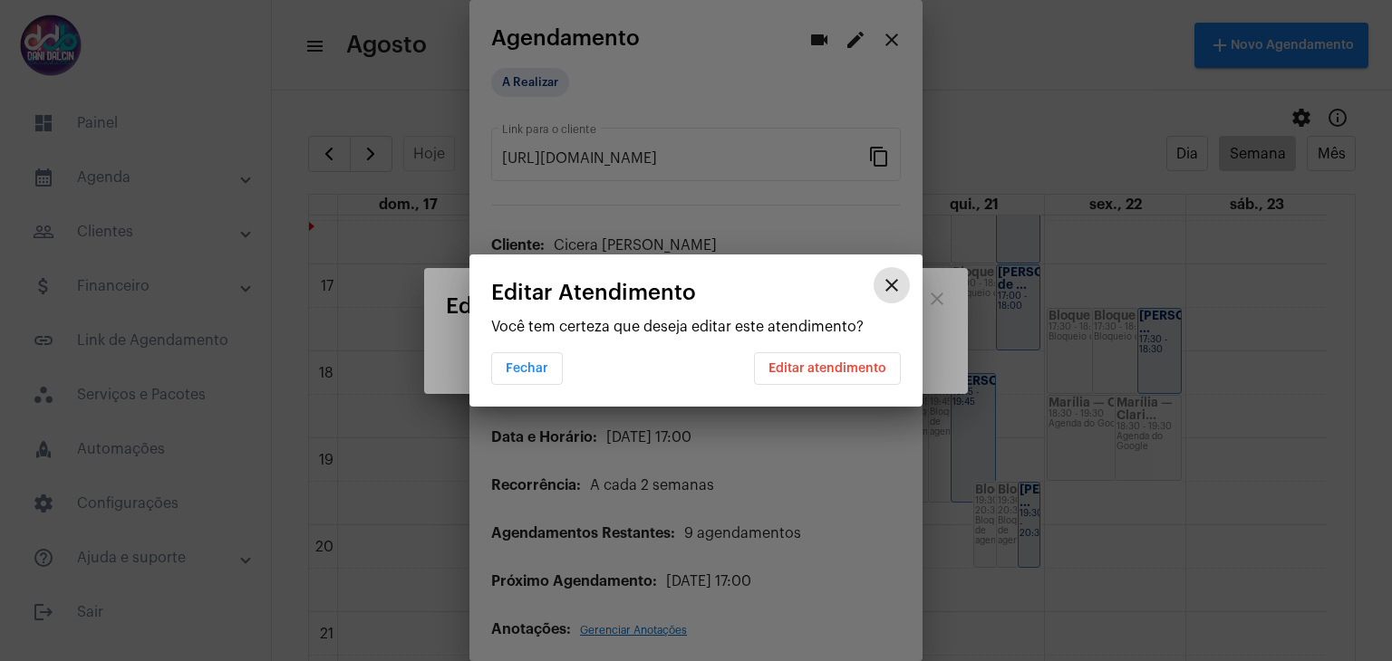
click at [813, 368] on span "Editar atendimento" at bounding box center [827, 368] width 118 height 13
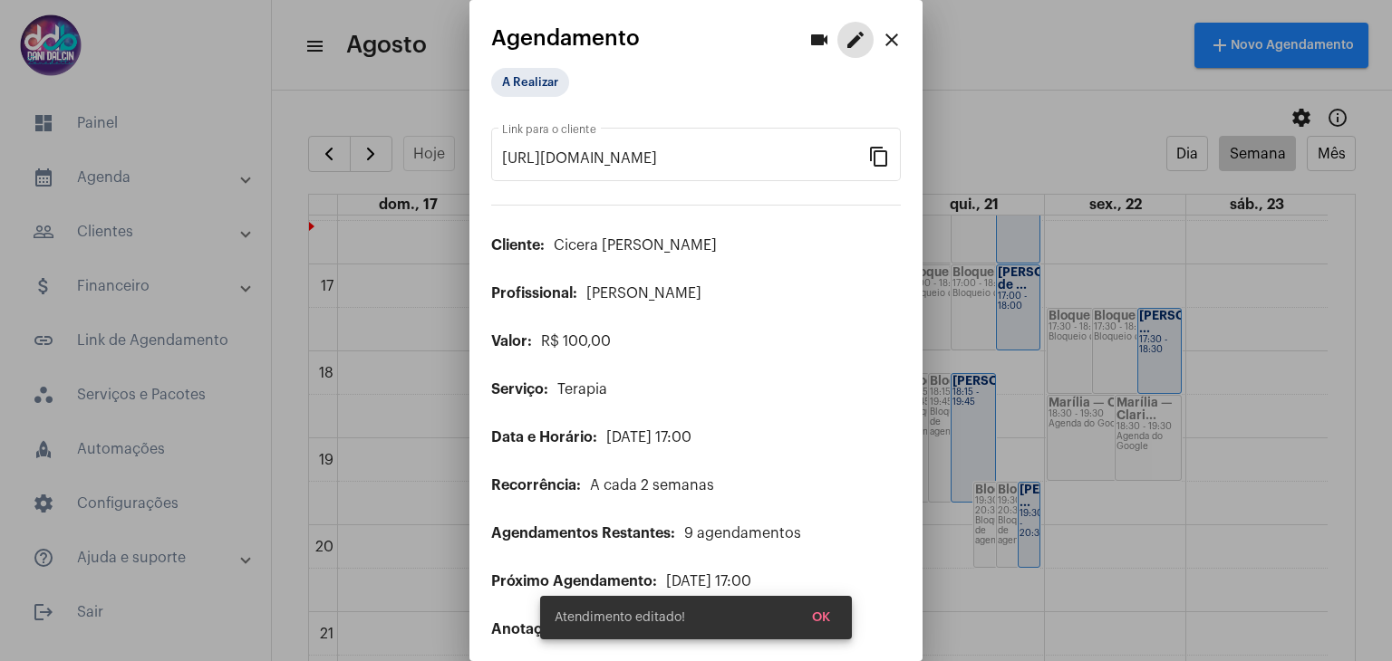
click at [881, 37] on mat-icon "close" at bounding box center [892, 40] width 22 height 22
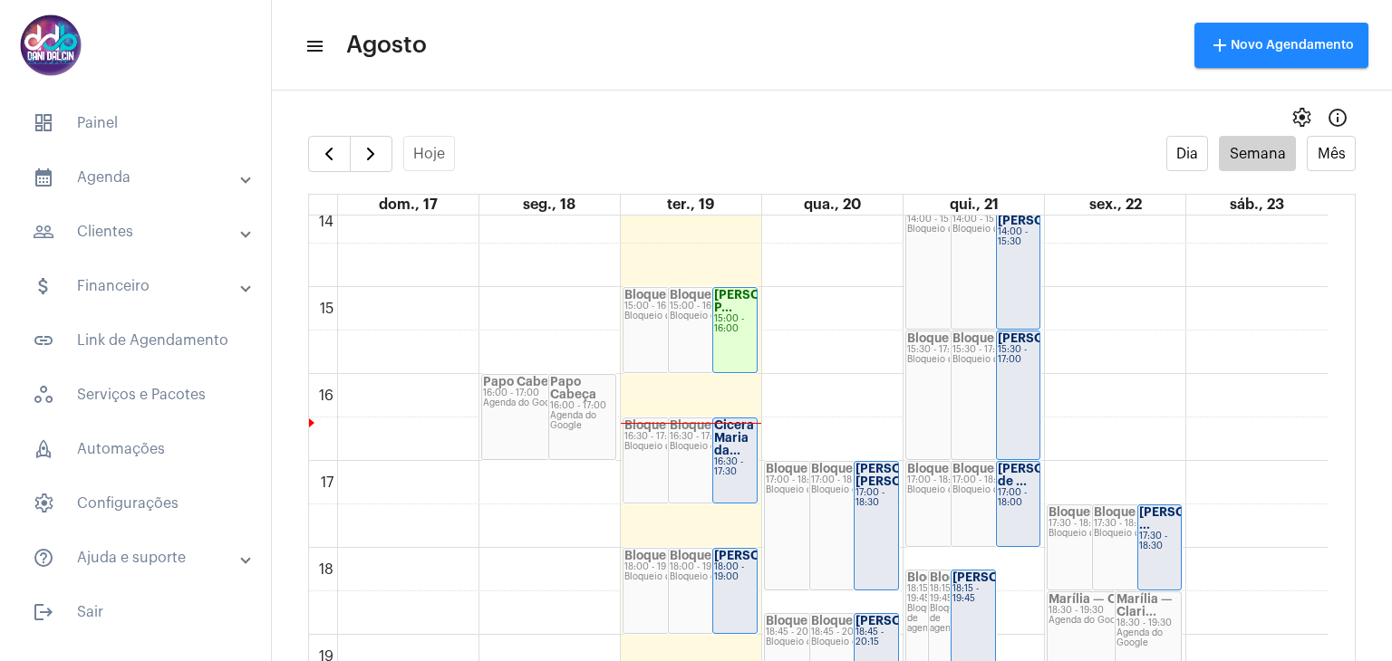
scroll to position [1339, 0]
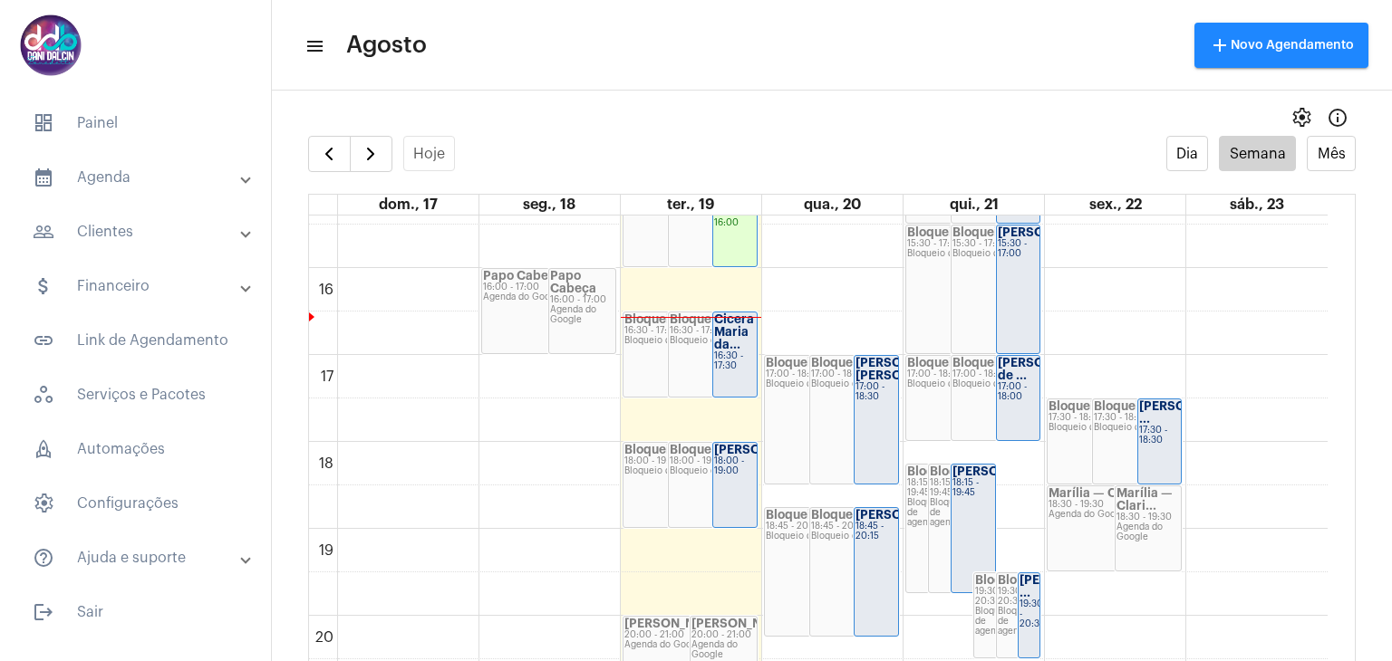
click at [728, 357] on div "16:30 - 17:30" at bounding box center [735, 362] width 42 height 20
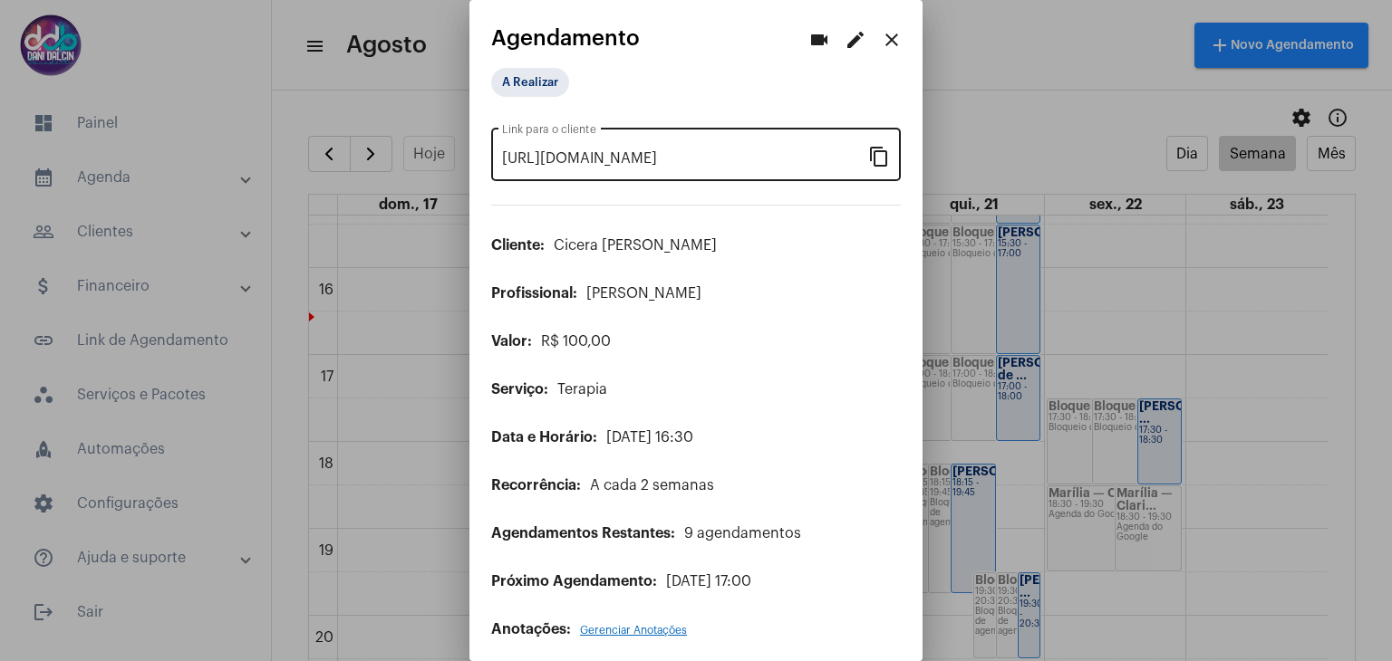
click at [868, 159] on mat-icon "content_copy" at bounding box center [879, 156] width 22 height 22
